Goal: Navigation & Orientation: Find specific page/section

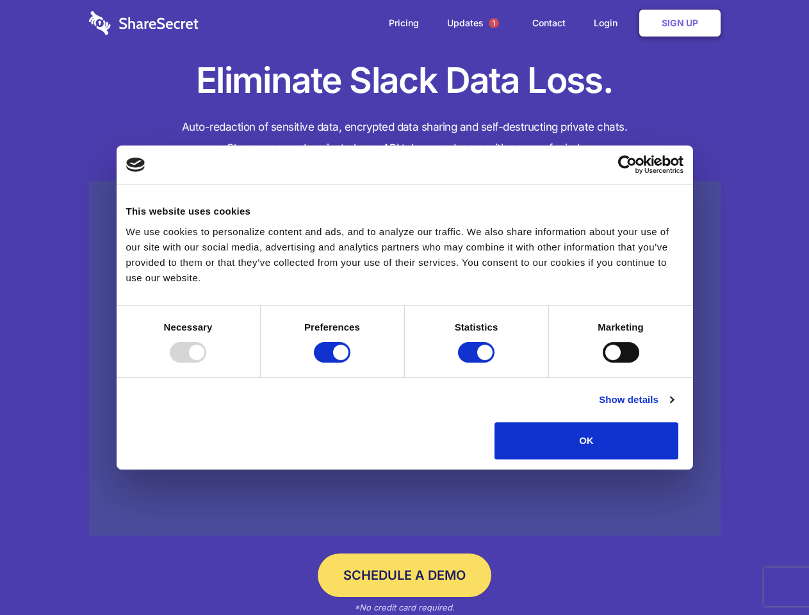
click at [206, 363] on div at bounding box center [188, 352] width 37 height 20
click at [350, 363] on input "Preferences" at bounding box center [332, 352] width 37 height 20
checkbox input "false"
click at [478, 363] on input "Statistics" at bounding box center [476, 352] width 37 height 20
checkbox input "false"
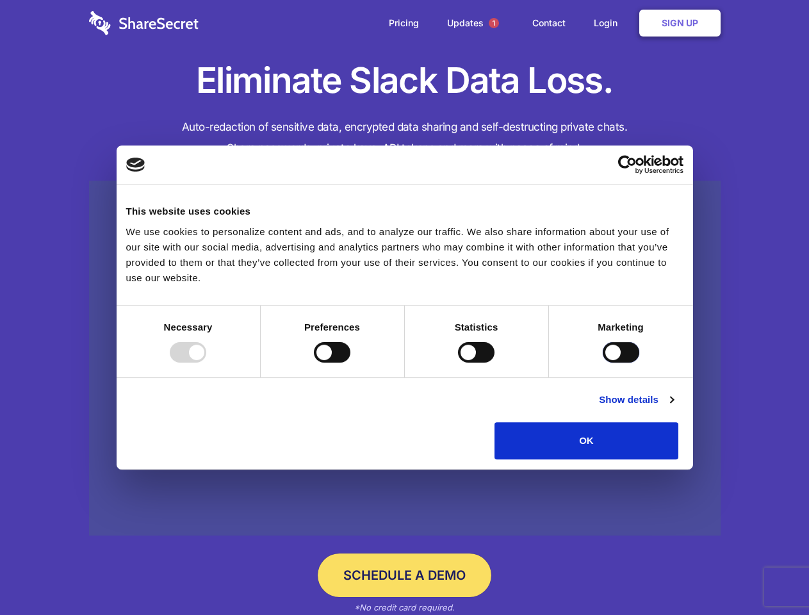
click at [603, 363] on input "Marketing" at bounding box center [621, 352] width 37 height 20
checkbox input "true"
click at [673, 407] on link "Show details" at bounding box center [636, 399] width 74 height 15
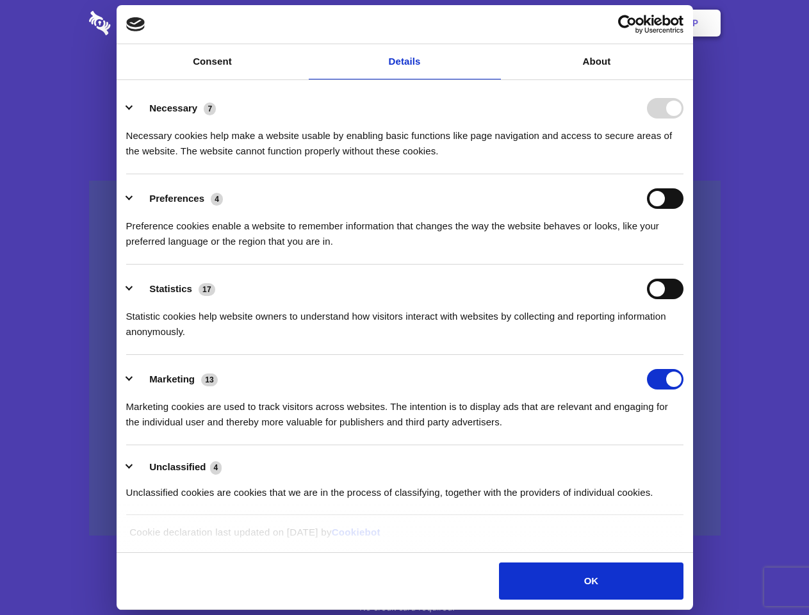
click at [683, 174] on li "Necessary 7 Necessary cookies help make a website usable by enabling basic func…" at bounding box center [404, 129] width 557 height 90
click at [493, 23] on span "1" at bounding box center [494, 23] width 10 height 10
